Goal: Find specific page/section: Find specific page/section

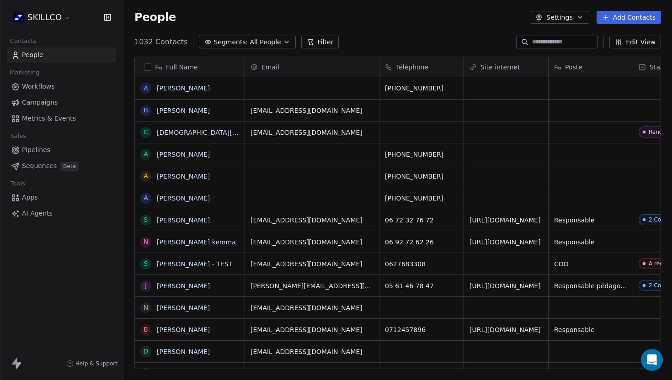
scroll to position [335, 548]
click at [184, 223] on span "[PERSON_NAME]" at bounding box center [189, 220] width 65 height 9
click at [186, 231] on textarea "**********" at bounding box center [189, 223] width 109 height 28
click at [192, 191] on html "SKILLCO Contacts People Marketing Workflows Campaigns Metrics & Events Sales Pi…" at bounding box center [336, 190] width 672 height 380
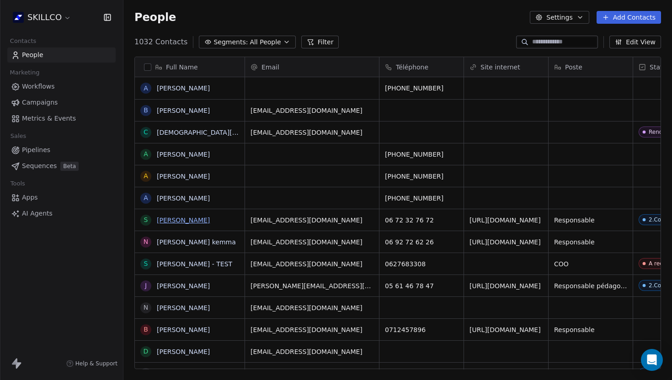
click at [180, 218] on link "[PERSON_NAME]" at bounding box center [183, 220] width 53 height 7
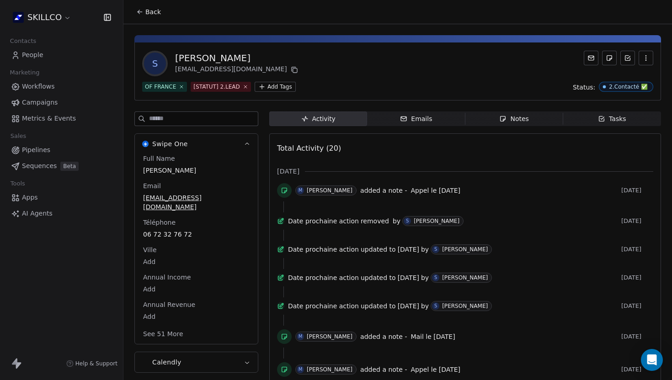
click at [489, 122] on span "Notes Notes" at bounding box center [514, 119] width 98 height 15
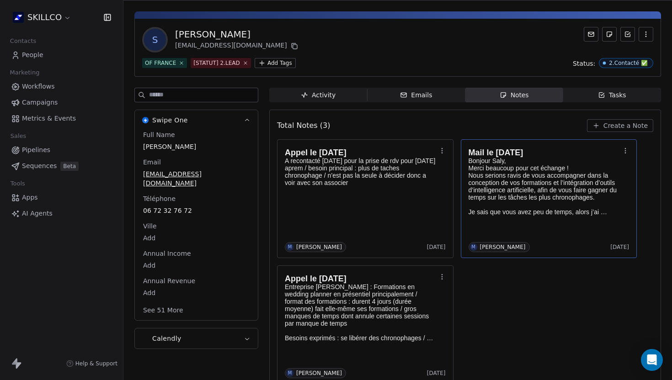
scroll to position [31, 0]
